Goal: Communication & Community: Answer question/provide support

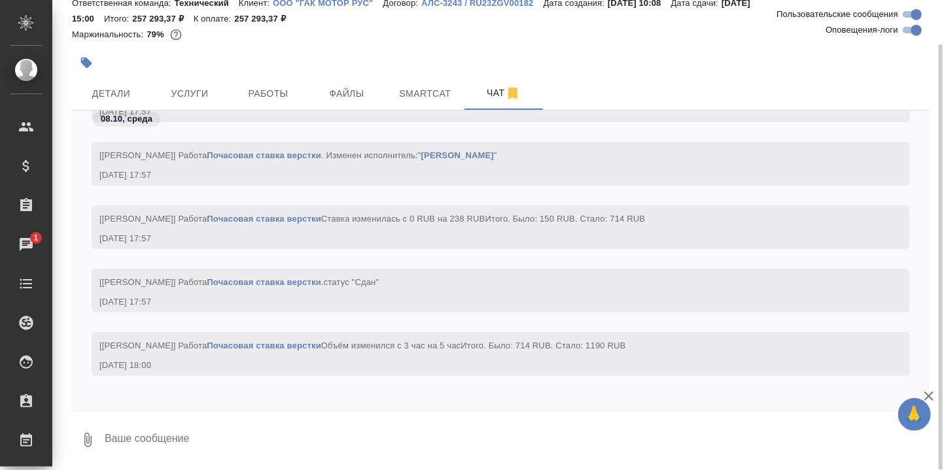
scroll to position [37867, 0]
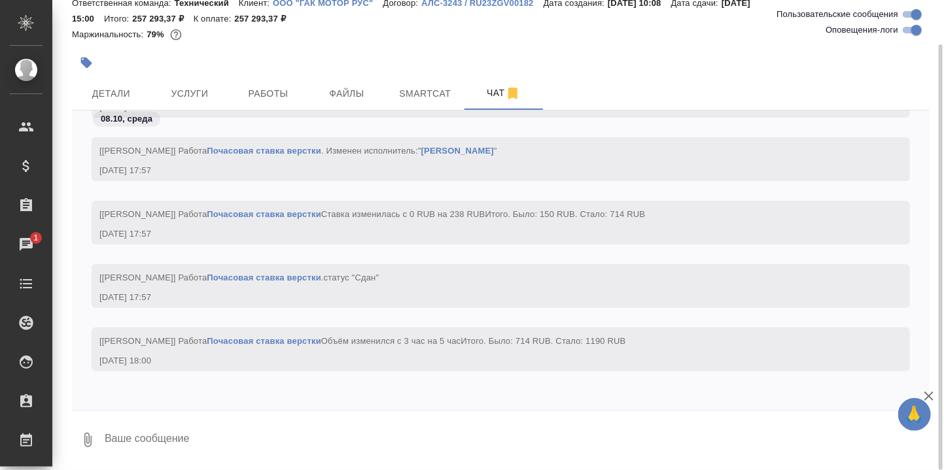
click at [217, 431] on textarea at bounding box center [516, 440] width 826 height 44
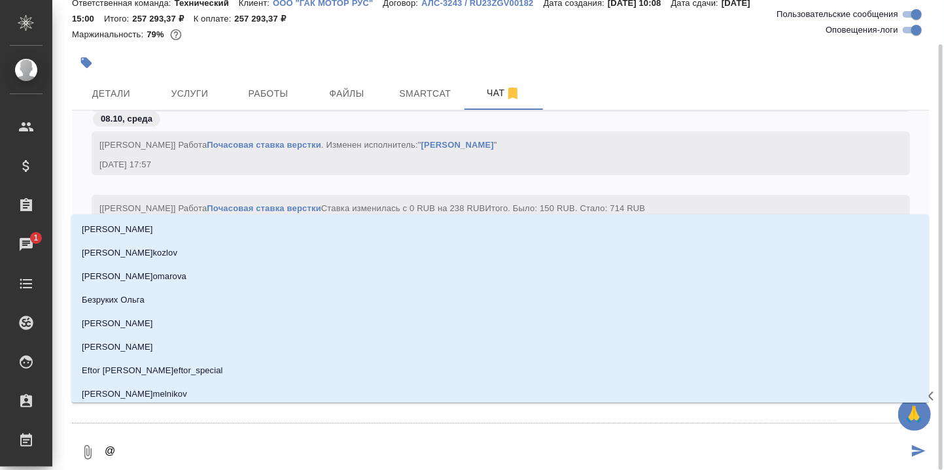
type textarea "@Б"
type input "Б"
type textarea "@Бе"
type input "Бе"
type textarea "@Бел"
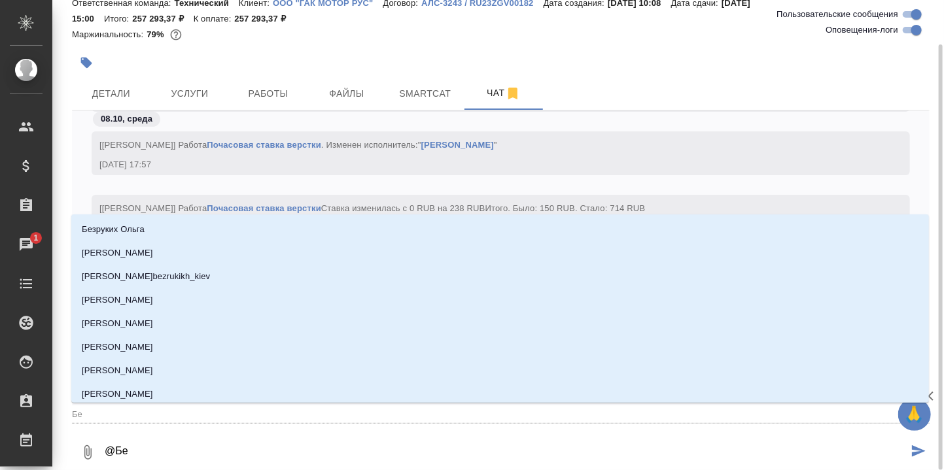
type input "Бел"
type textarea "@Беля"
type input "Беля"
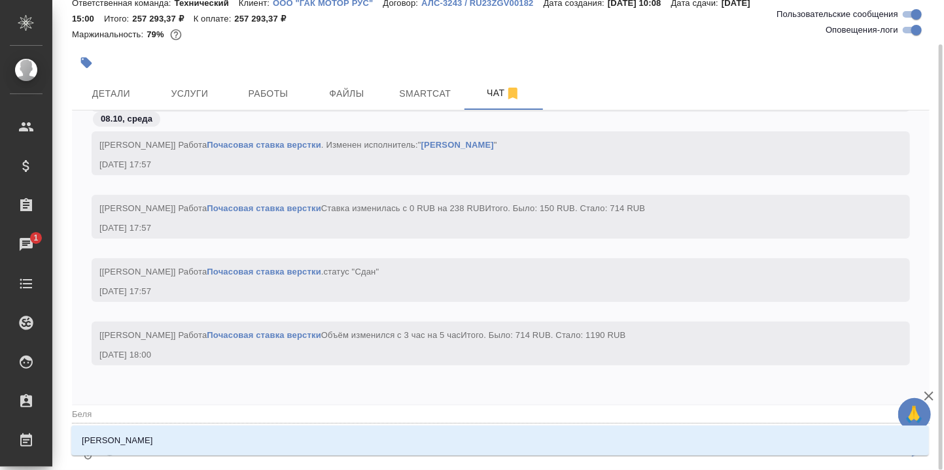
type textarea "@Беляк"
type input "Беляк"
type textarea "@Беляко"
type input "[PERSON_NAME]"
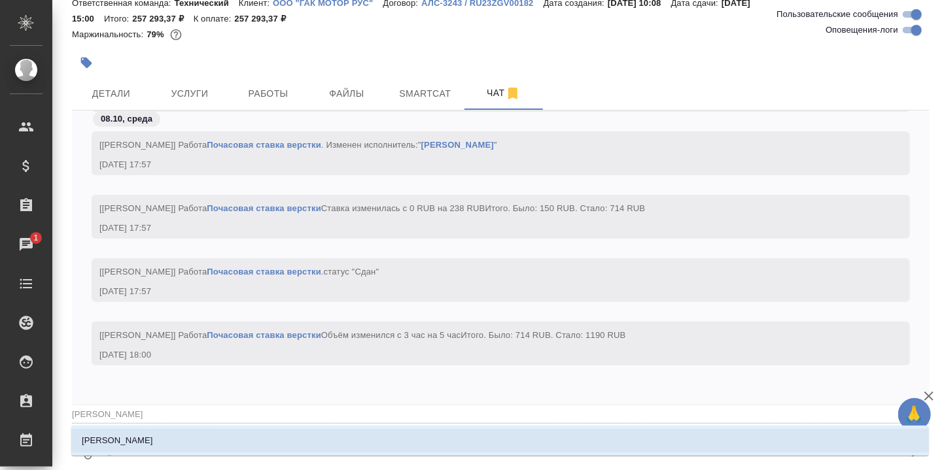
click at [135, 437] on p "[PERSON_NAME]" at bounding box center [117, 441] width 71 height 13
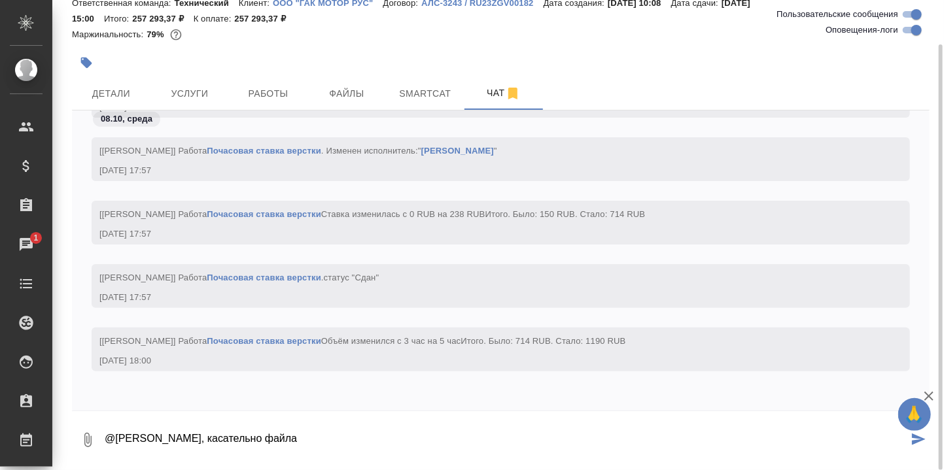
paste textarea "[URL][DOMAIN_NAME]"
click at [750, 446] on textarea "@[PERSON_NAME], касательно файла [URL][DOMAIN_NAME] - можно попросить [PERSON_N…" at bounding box center [505, 440] width 805 height 44
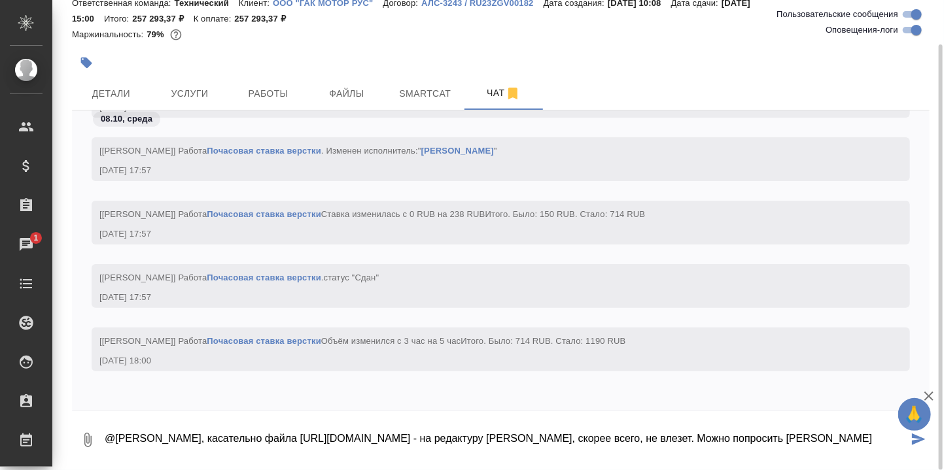
click at [374, 457] on textarea "@[PERSON_NAME], касательно файла [URL][DOMAIN_NAME] - на редактуру [PERSON_NAME…" at bounding box center [505, 440] width 805 height 44
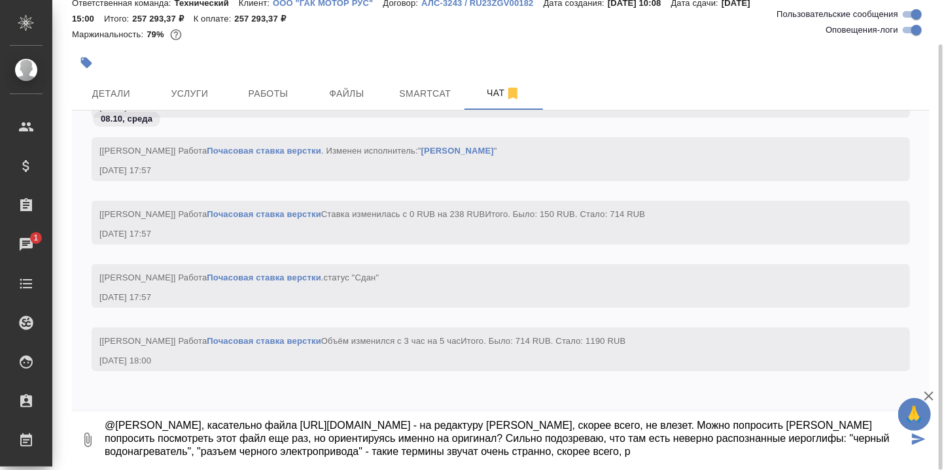
scroll to position [34, 0]
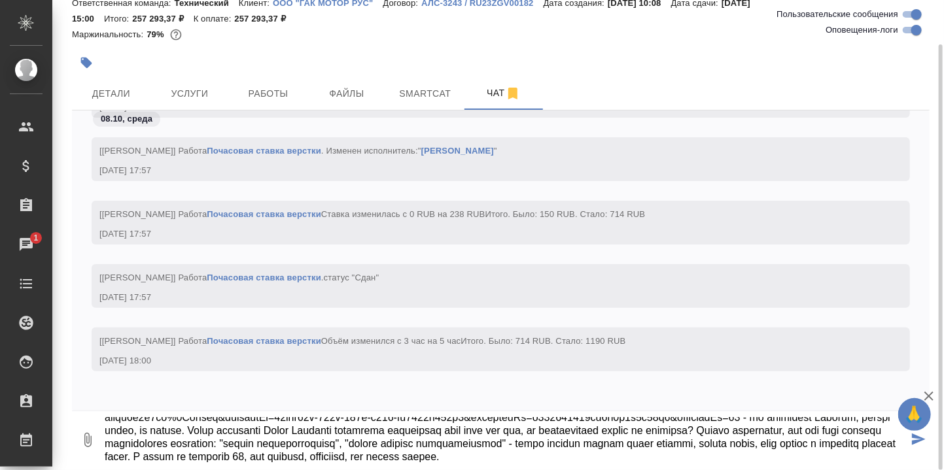
click at [752, 432] on textarea at bounding box center [505, 440] width 805 height 44
click at [125, 444] on textarea at bounding box center [505, 440] width 805 height 44
type textarea "@Loremips Dolo, sitametcon adipi elits://doeiusmo.tem/incidi?u=9&laboreetDolor=…"
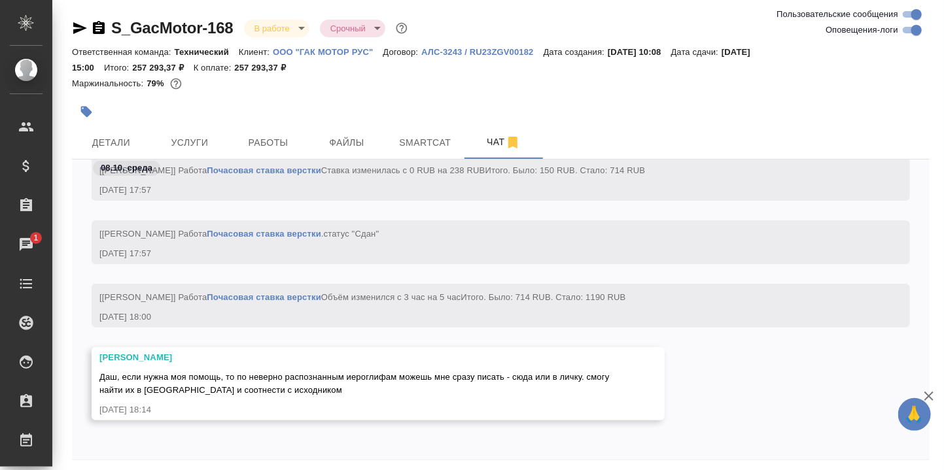
scroll to position [49, 0]
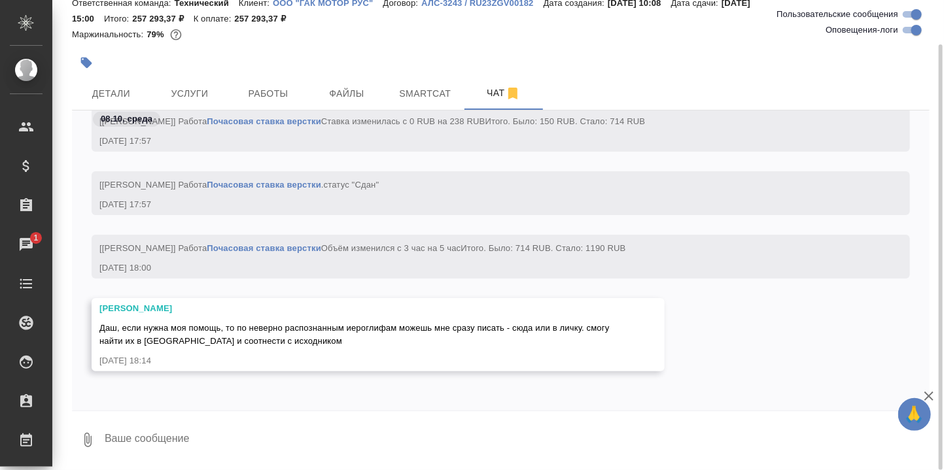
click at [270, 436] on textarea at bounding box center [516, 440] width 826 height 44
paste textarea "带上绝缘手套，断开黑色水加热器总成低压接插件，断开高压电。"
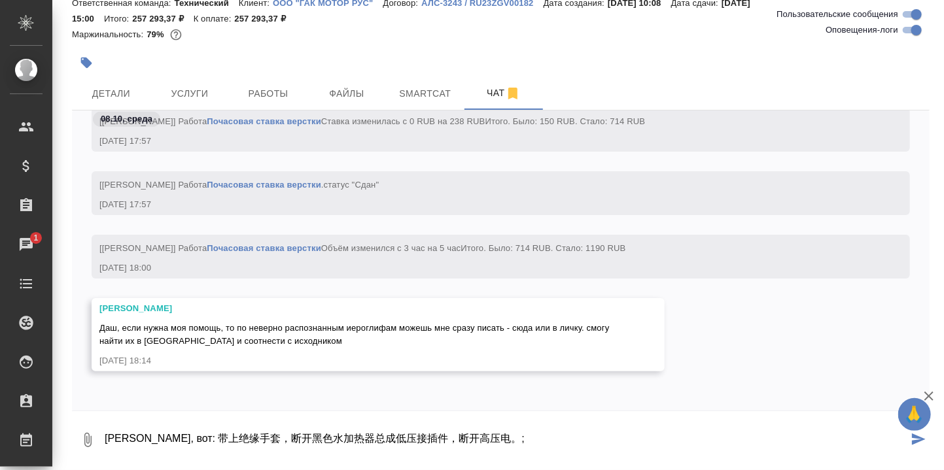
paste textarea "断开低压蓄电池负极电缆，带上绝缘手套，断开黑色集成电力驱动总成低压接插件①，再拔出橙色高压接插件②，断开高压电。"
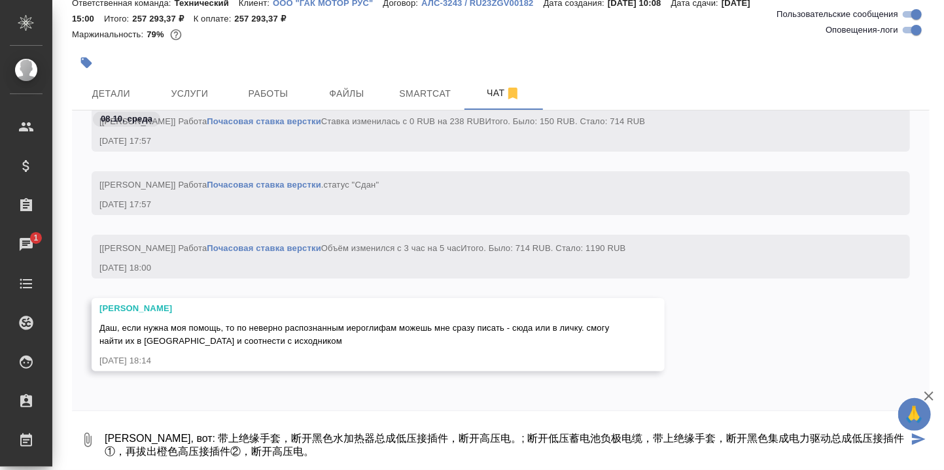
type textarea "[PERSON_NAME], вот: 带上绝缘手套，断开黑色水加热器总成低压接插件，断开高压电。; 断开低压蓄电池负极电缆，带上绝缘手套，断开黑色集成电力驱…"
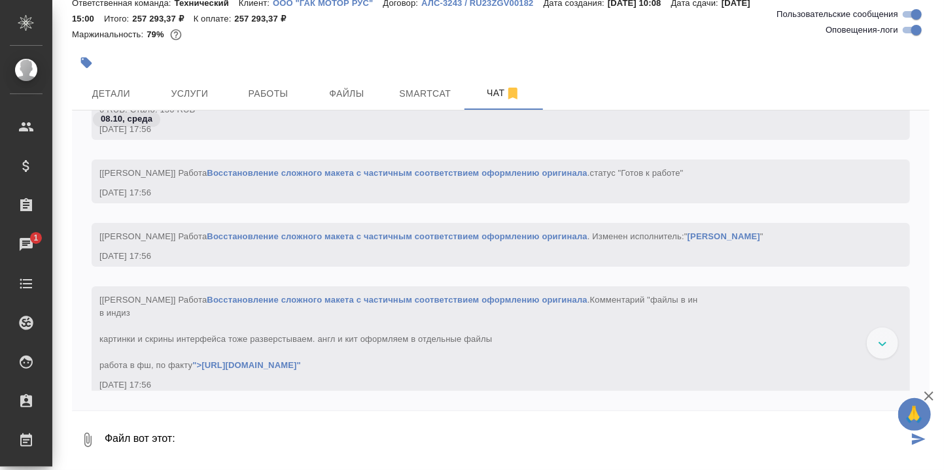
paste textarea "AION_V_SUV_2025_5d_Electric_EN_ERG——20250716_Ганина_кит.idml"
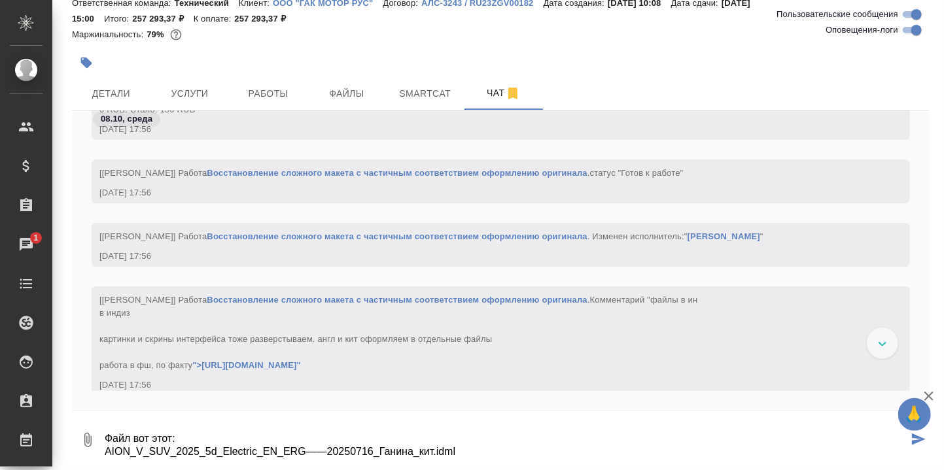
type textarea "Файл вот этот: AION_V_SUV_2025_5d_Electric_EN_ERG——20250716_Ганина_кит.idml"
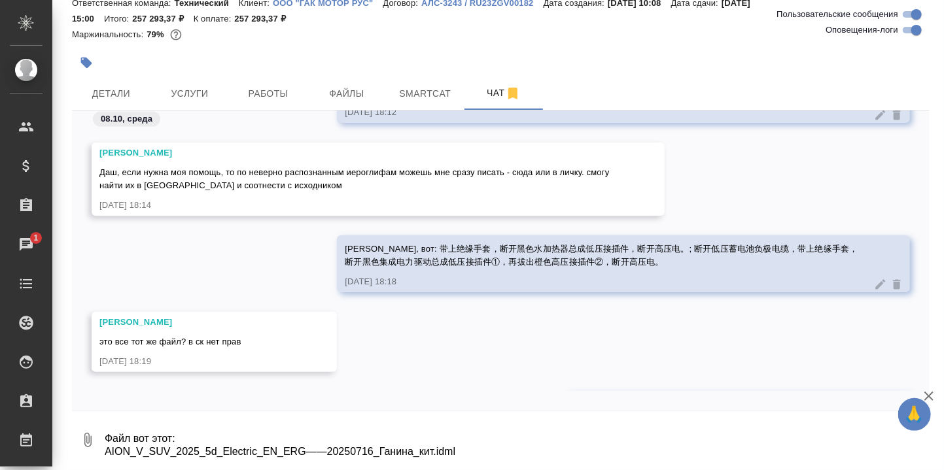
scroll to position [38368, 0]
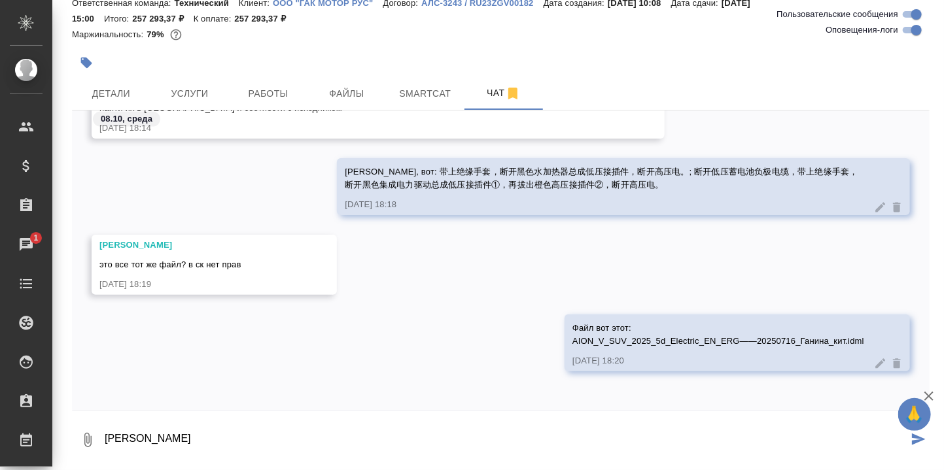
type textarea "[PERSON_NAME]"
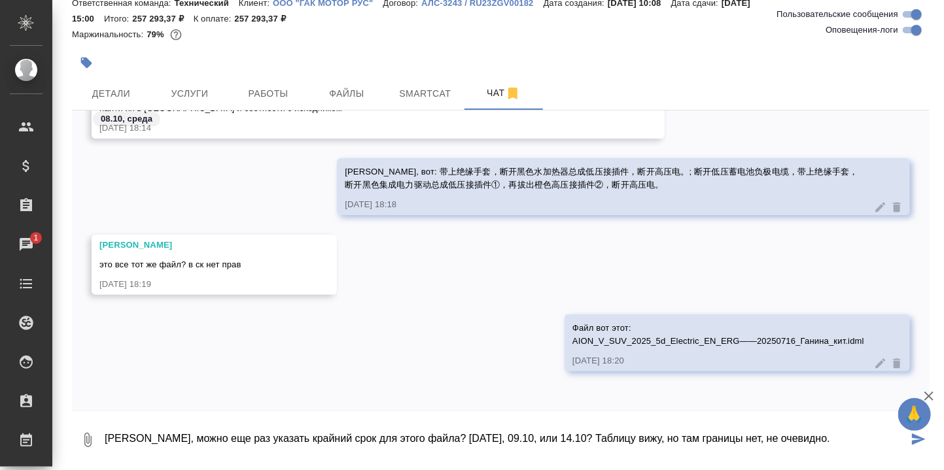
type textarea "[PERSON_NAME], можно еще раз указать крайний срок для этого файла? [DATE], 09.1…"
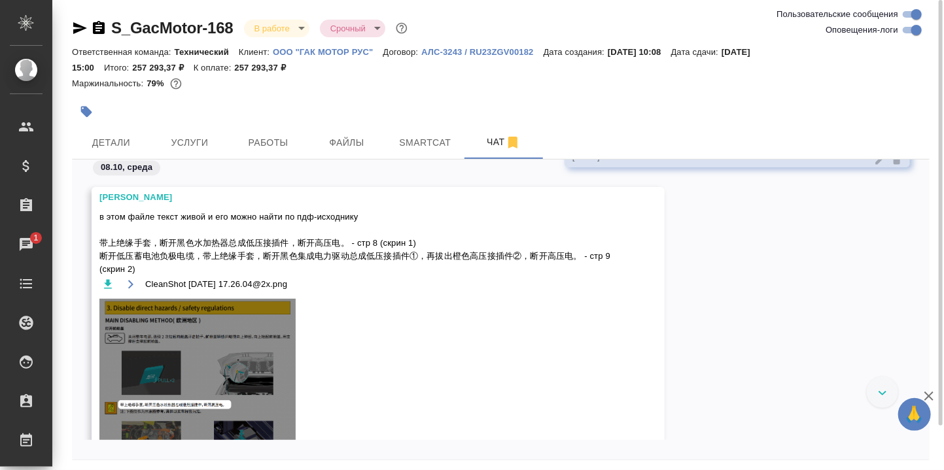
scroll to position [38618, 0]
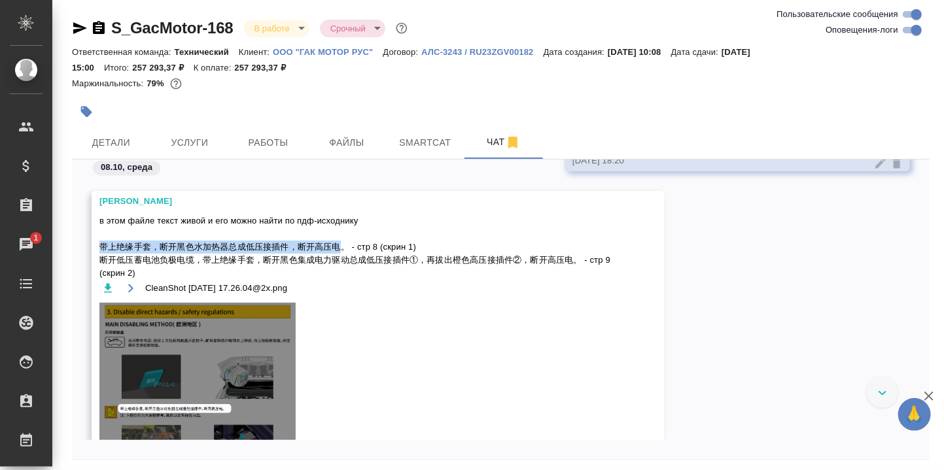
drag, startPoint x: 344, startPoint y: 245, endPoint x: 99, endPoint y: 248, distance: 244.1
click at [99, 248] on span "в этом файле текст живой и его можно найти по пдф-исходнику 带上绝缘手套，断开黑色水加热器总成低压…" at bounding box center [359, 247] width 520 height 65
copy span "带上绝缘手套，断开黑色水加热器总成低压接插件，断开高压电"
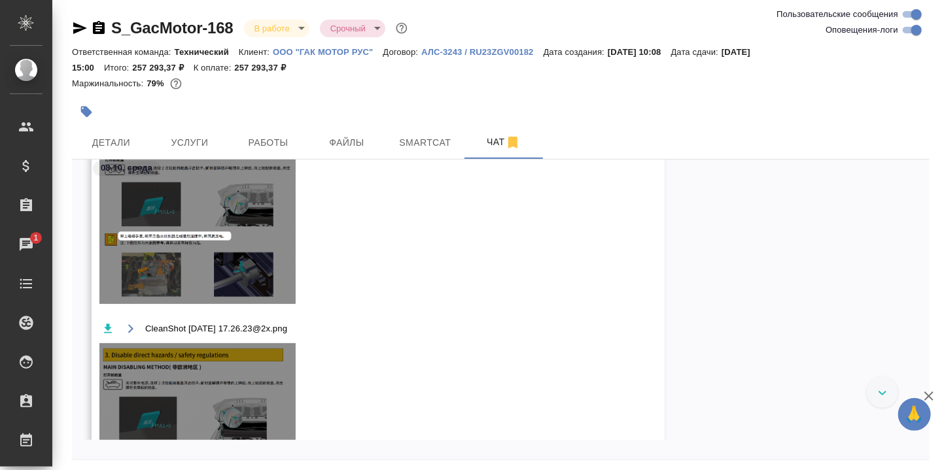
scroll to position [38793, 0]
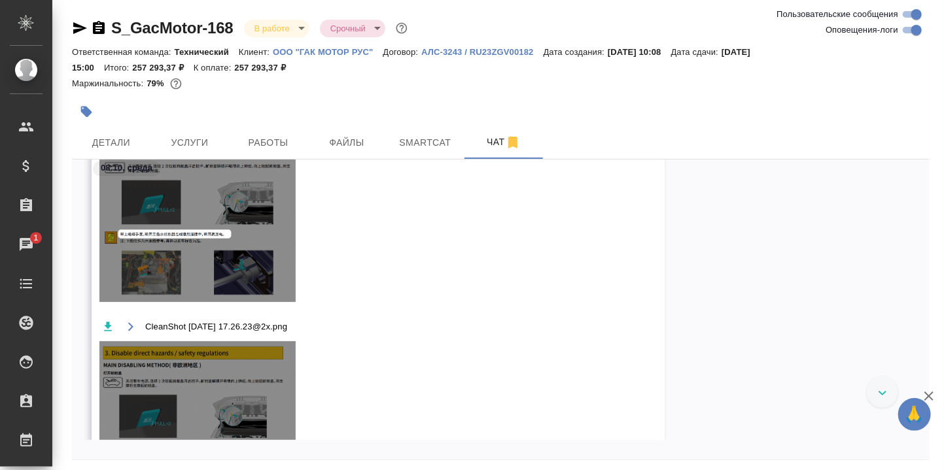
click at [226, 200] on img at bounding box center [197, 215] width 196 height 174
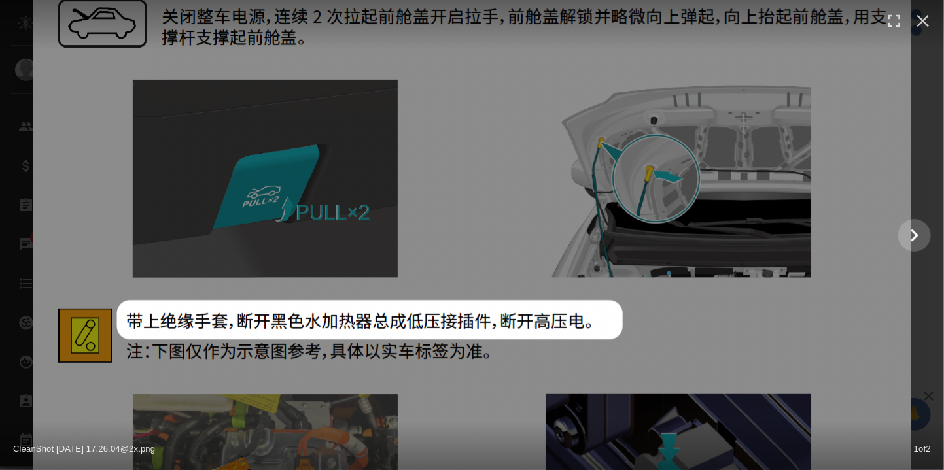
click at [569, 427] on div "CleanShot [DATE] 17.26.04@2x.png 1 of 2" at bounding box center [472, 446] width 944 height 48
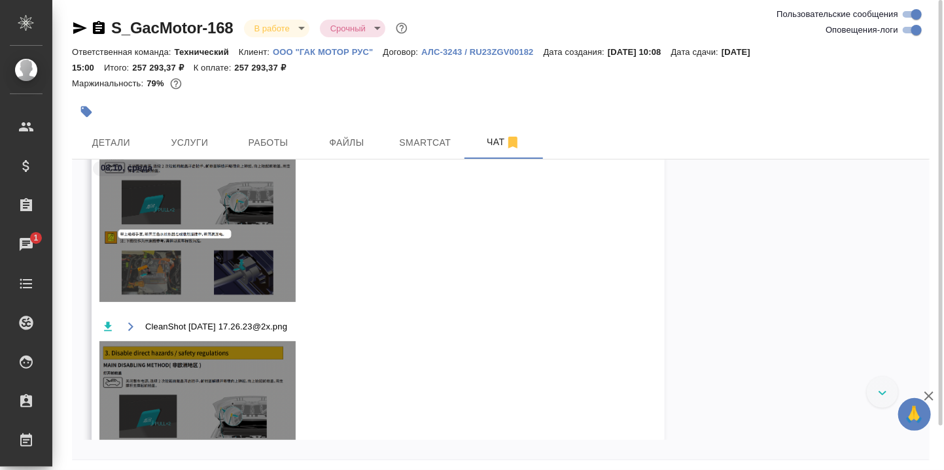
click at [262, 412] on img at bounding box center [197, 406] width 196 height 128
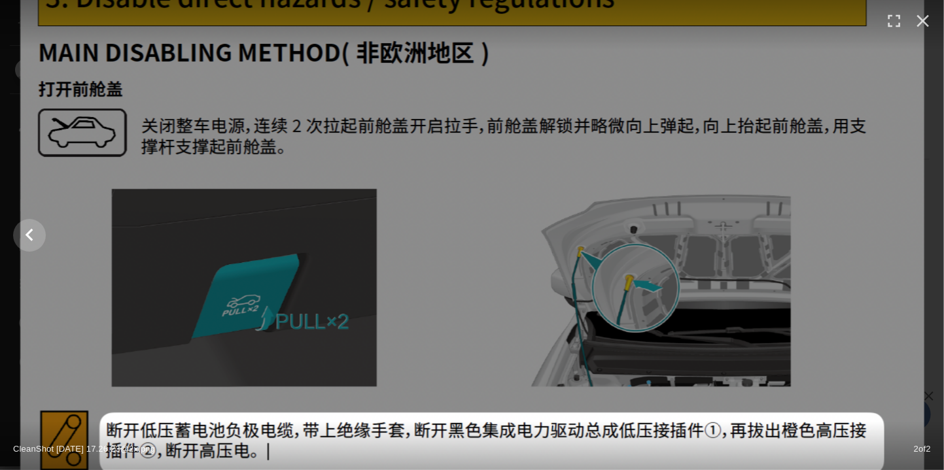
click at [692, 330] on img at bounding box center [472, 235] width 904 height 586
click at [830, 270] on img at bounding box center [472, 235] width 904 height 586
click at [926, 20] on icon "button" at bounding box center [923, 20] width 21 height 21
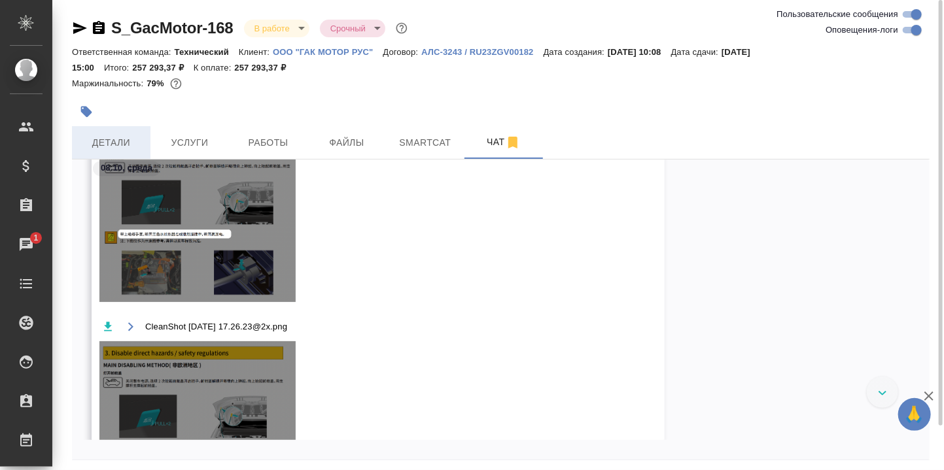
click at [122, 140] on span "Детали" at bounding box center [111, 143] width 63 height 16
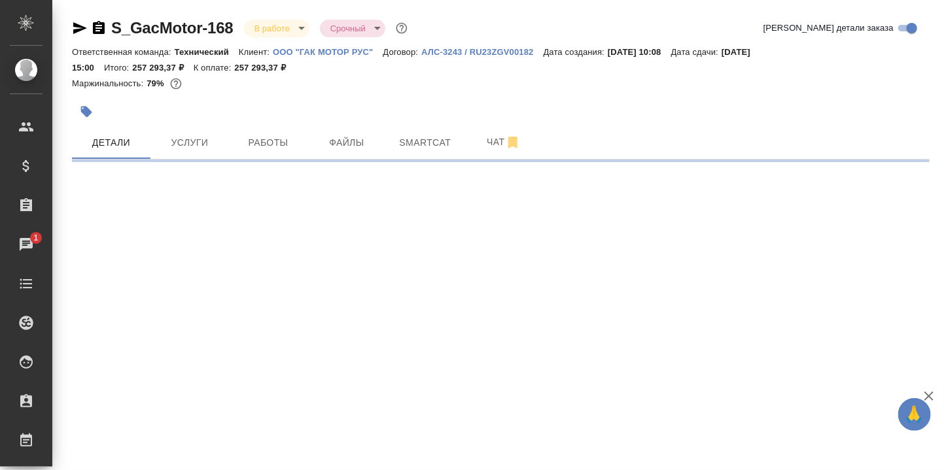
select select "RU"
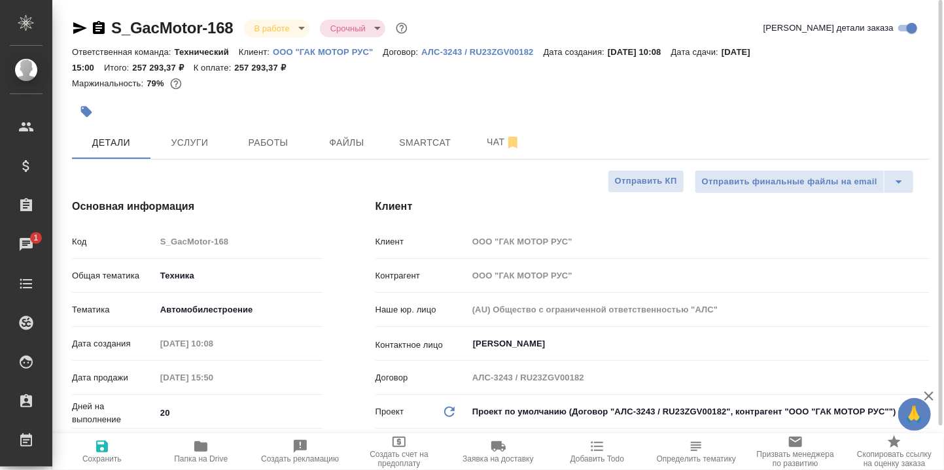
type textarea "x"
type input "[PERSON_NAME]"
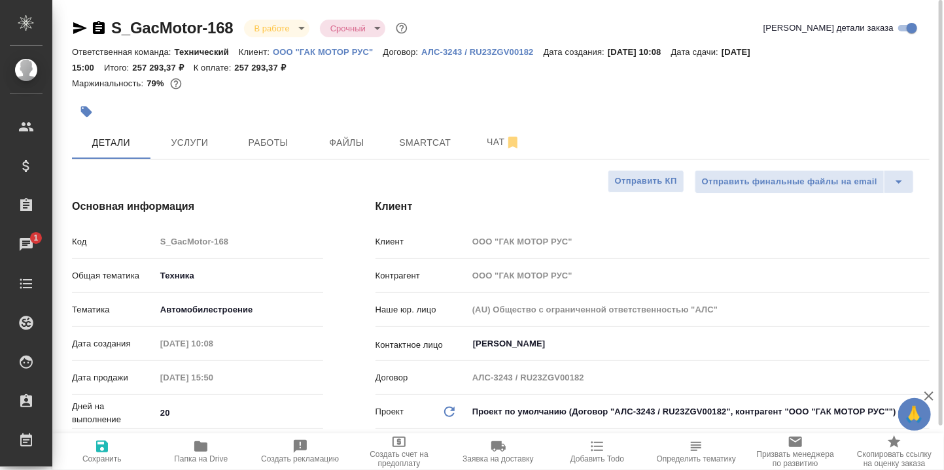
click at [204, 450] on icon "button" at bounding box center [200, 447] width 13 height 10
type textarea "x"
